Goal: Check status: Check status

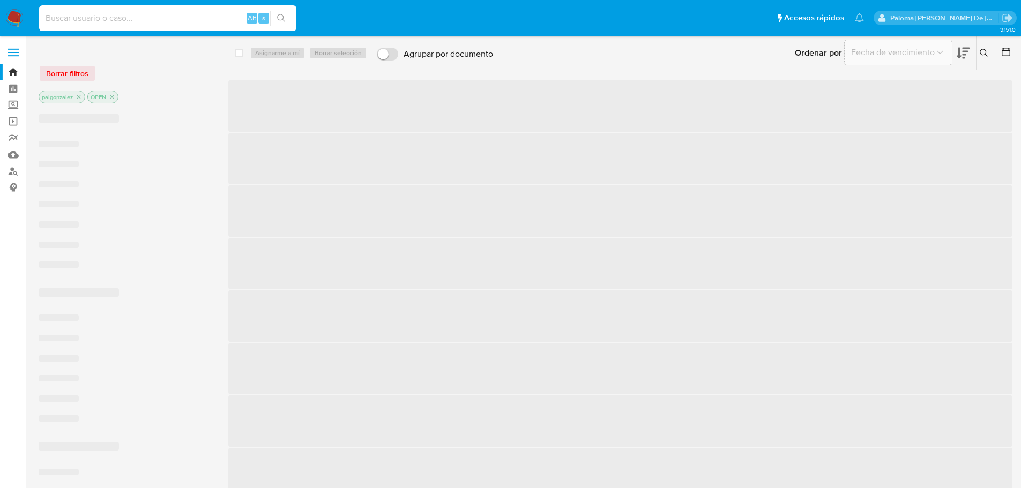
click at [89, 21] on input at bounding box center [167, 18] width 257 height 14
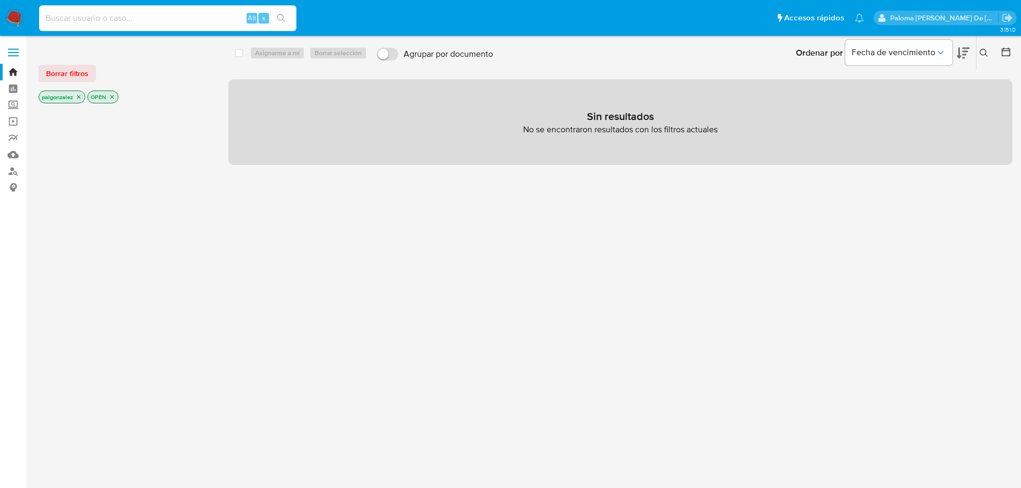
paste input "2617145879"
type input "2617145879"
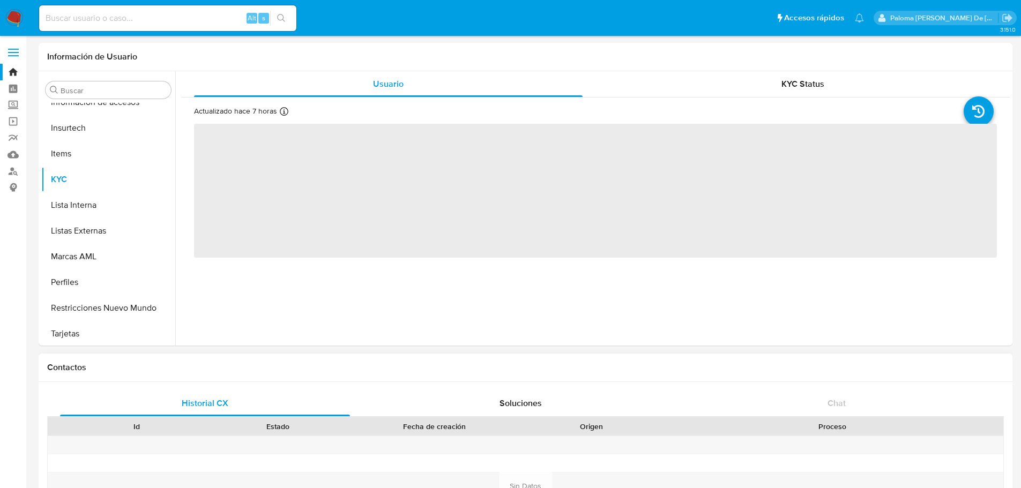
scroll to position [427, 0]
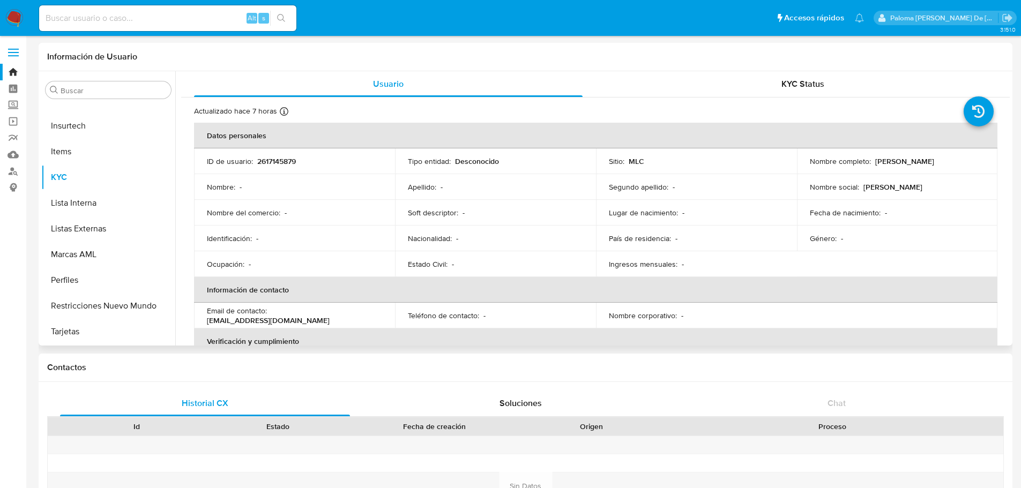
select select "10"
click at [816, 79] on span "KYC Status" at bounding box center [802, 84] width 43 height 12
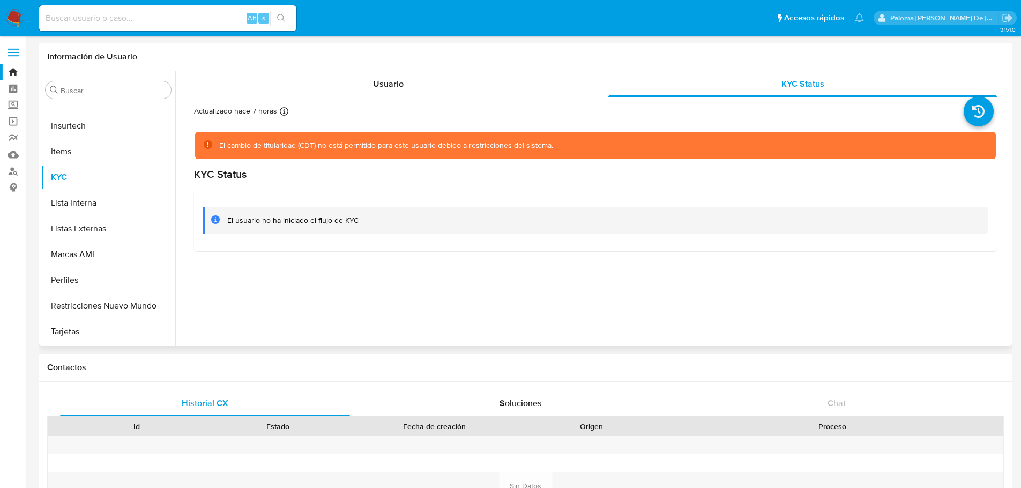
drag, startPoint x: 362, startPoint y: 220, endPoint x: 221, endPoint y: 218, distance: 141.0
click at [221, 218] on div "El usuario no ha iniciado el flujo de KYC" at bounding box center [596, 220] width 786 height 27
